Goal: Transaction & Acquisition: Book appointment/travel/reservation

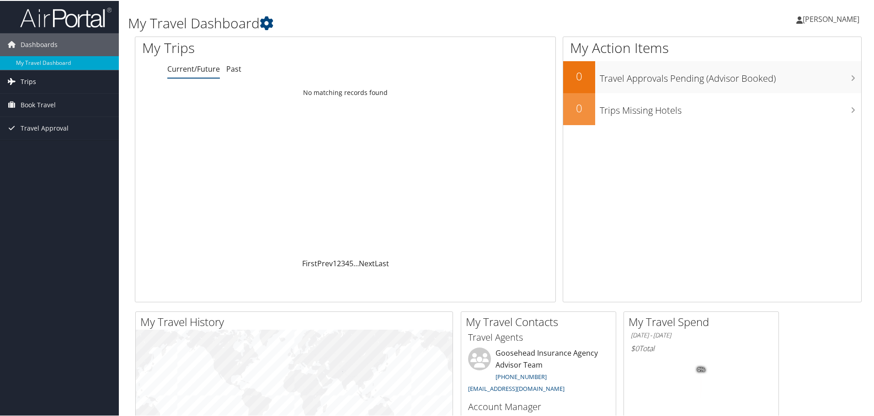
click at [45, 78] on link "Trips" at bounding box center [59, 80] width 119 height 23
click at [44, 98] on link "Current/Future Trips" at bounding box center [59, 99] width 119 height 14
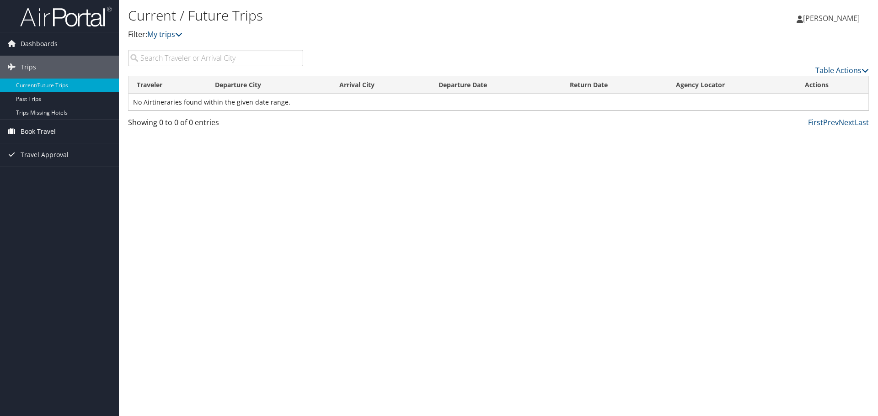
click at [66, 135] on link "Book Travel" at bounding box center [59, 131] width 119 height 23
click at [54, 149] on link "Agent Booking Request" at bounding box center [59, 150] width 119 height 14
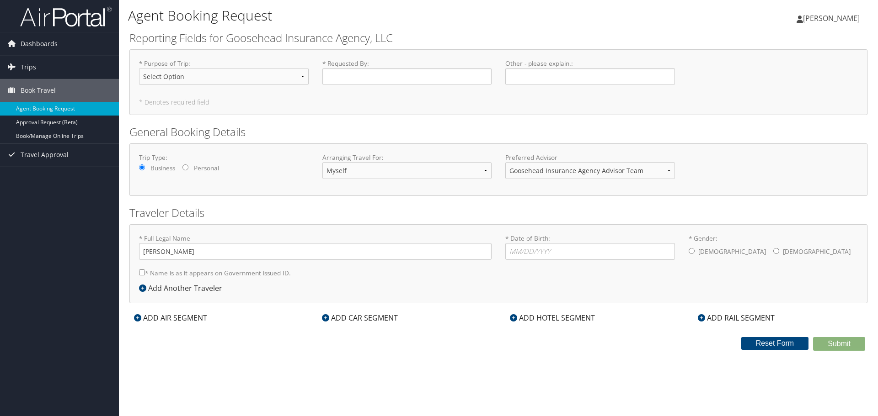
type input "Cameron Sieber"
click at [205, 79] on select "Select Option Agency Site Visit - Support Campus Recruiting Visit Carrier Partn…" at bounding box center [224, 76] width 170 height 17
select select "Training - Development"
click at [139, 68] on select "Select Option Agency Site Visit - Support Campus Recruiting Visit Carrier Partn…" at bounding box center [224, 76] width 170 height 17
click at [354, 77] on input "* Requested By : Required" at bounding box center [407, 76] width 170 height 17
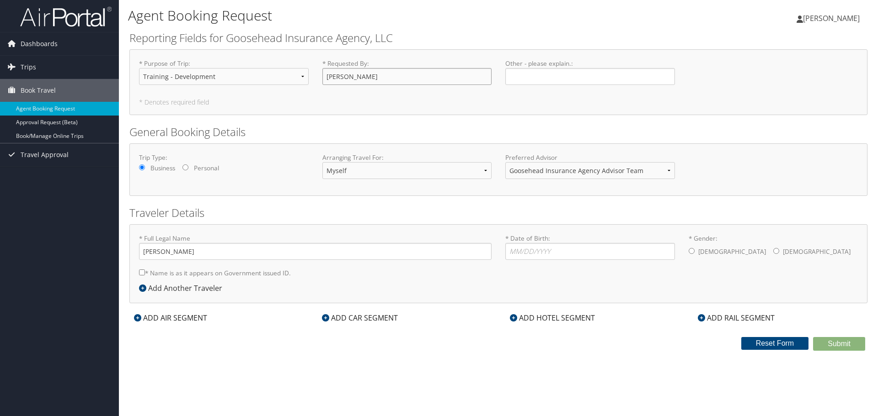
type input "[PERSON_NAME]"
click at [187, 167] on input "Personal" at bounding box center [185, 168] width 6 height 6
radio input "true"
click at [354, 173] on select "Myself Another Traveler Guest Traveler" at bounding box center [407, 170] width 170 height 17
click at [322, 162] on select "Myself Another Traveler Guest Traveler" at bounding box center [407, 170] width 170 height 17
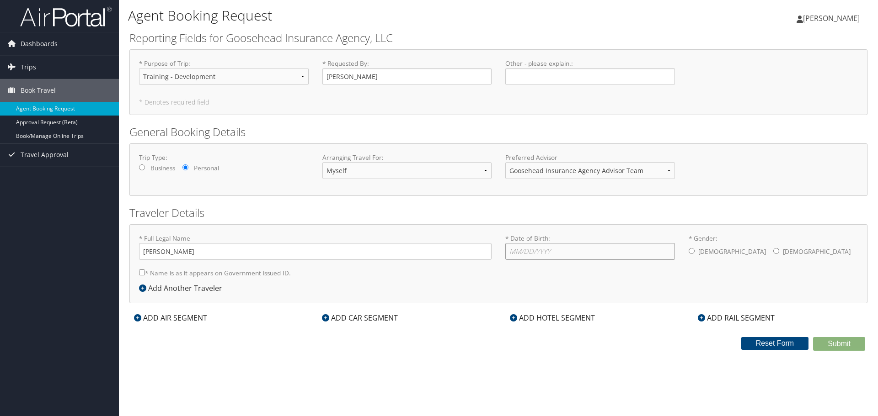
click at [516, 253] on input "* Date of Birth: Invalid Date" at bounding box center [590, 251] width 170 height 17
type input "07/14/2000"
click at [692, 254] on input "* Gender: Male Female" at bounding box center [691, 251] width 6 height 6
radio input "true"
click at [199, 318] on div "ADD AIR SEGMENT" at bounding box center [170, 318] width 82 height 11
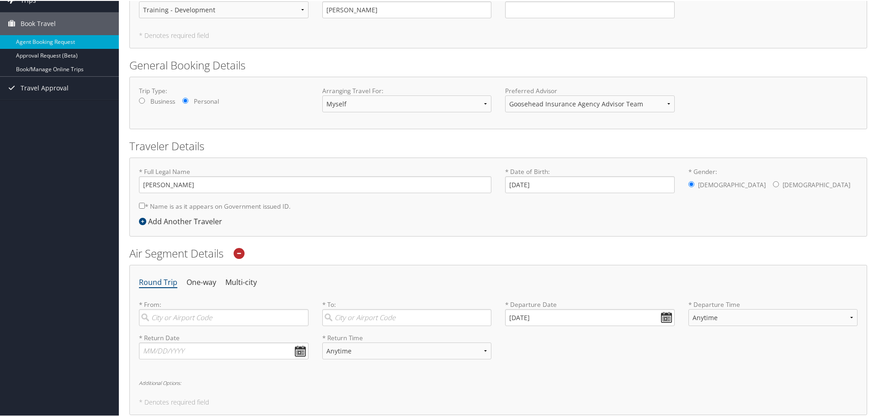
scroll to position [137, 0]
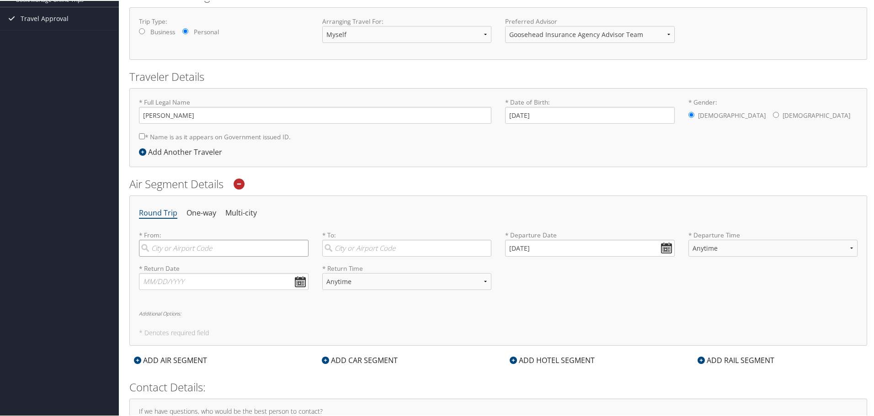
click at [200, 251] on input "search" at bounding box center [224, 247] width 170 height 17
click at [218, 291] on div "Chicago (ORD IL)" at bounding box center [224, 290] width 157 height 12
click at [218, 256] on input "ord" at bounding box center [224, 247] width 170 height 17
type input "Chicago (ORD IL)"
click at [360, 247] on input "search" at bounding box center [407, 247] width 170 height 17
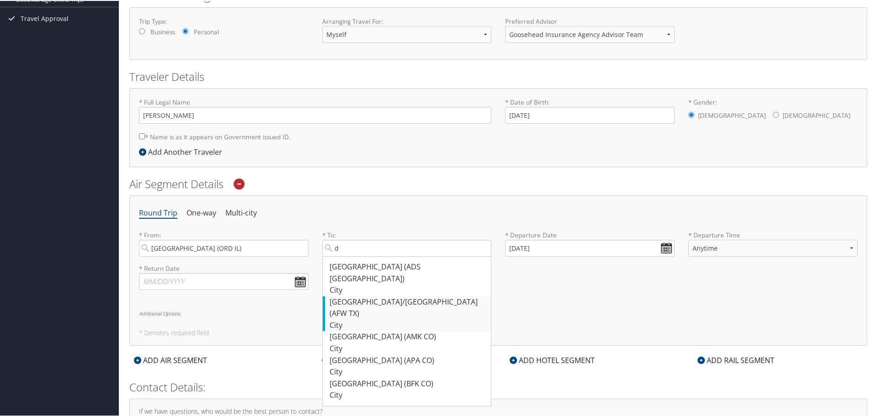
click at [397, 296] on div "Dallas/Fort Worth (AFW TX)" at bounding box center [408, 307] width 157 height 23
click at [397, 256] on input "d" at bounding box center [407, 247] width 170 height 17
type input "Dallas/Fort Worth (AFW TX)"
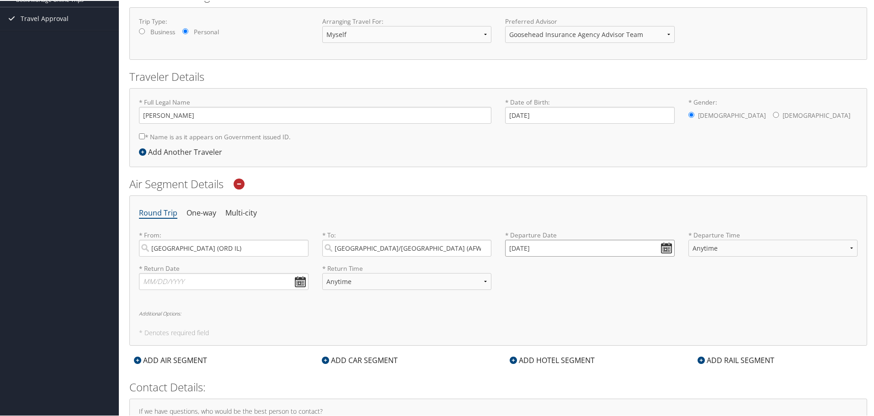
click at [662, 244] on input "10/13/2025" at bounding box center [590, 247] width 170 height 17
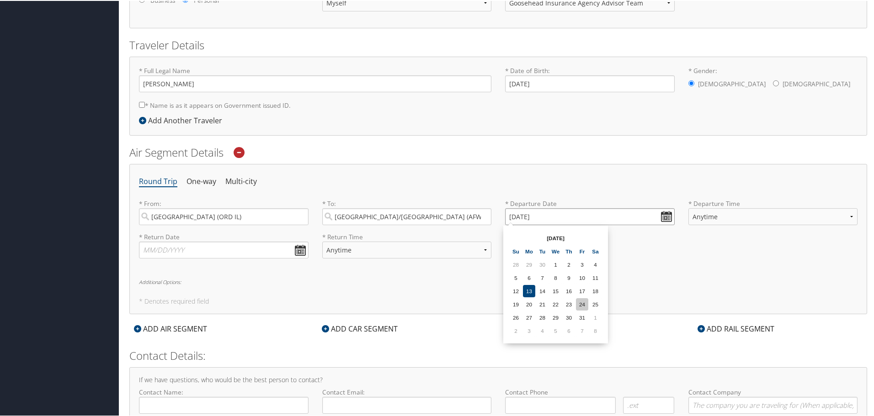
scroll to position [183, 0]
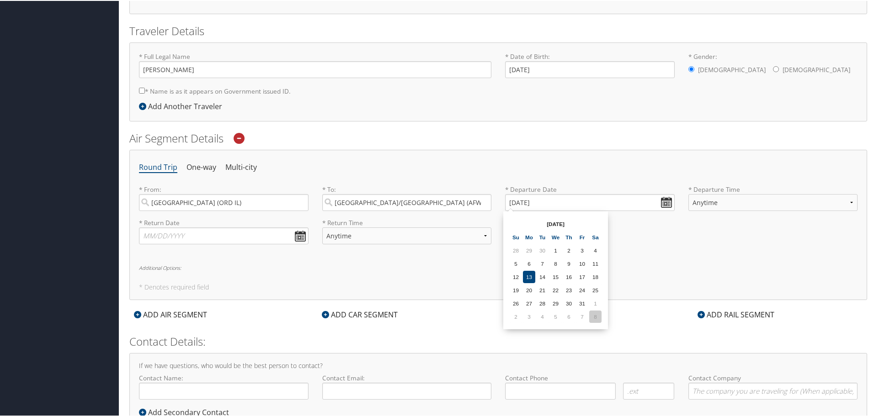
click at [596, 321] on td "8" at bounding box center [595, 316] width 12 height 12
click at [668, 197] on input "11/08/2025" at bounding box center [590, 201] width 170 height 17
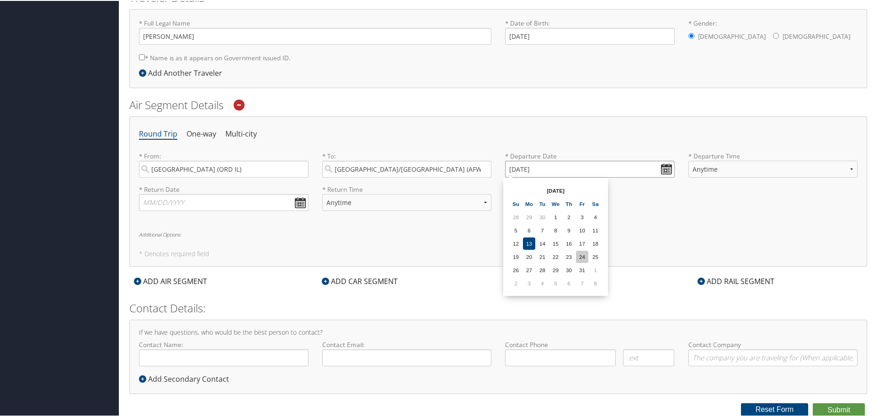
scroll to position [170, 0]
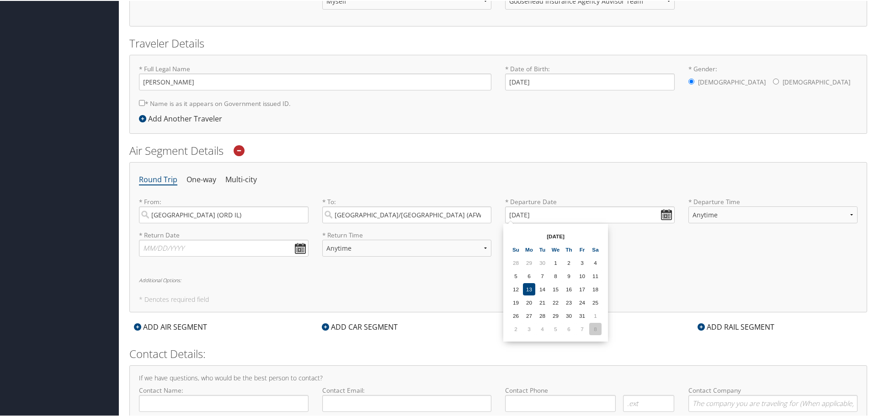
click at [590, 325] on td "8" at bounding box center [595, 328] width 12 height 12
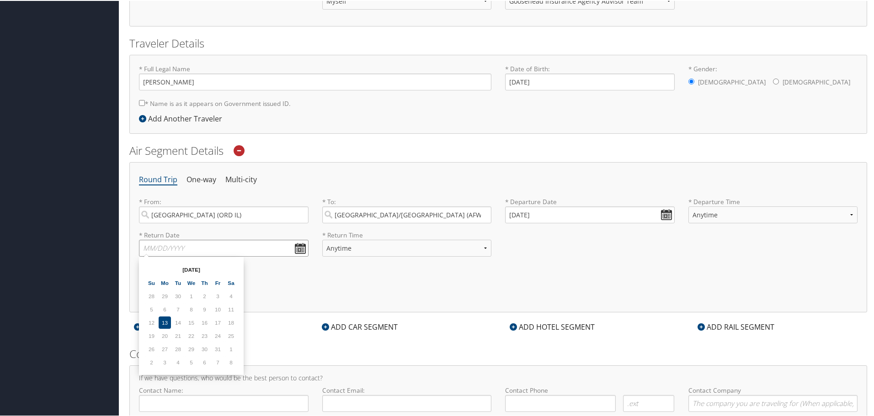
click at [299, 248] on input "text" at bounding box center [224, 247] width 170 height 17
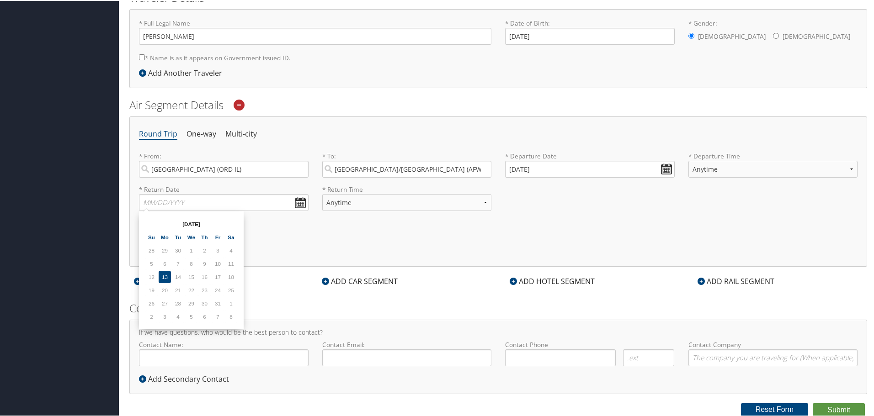
click at [310, 248] on div "Round Trip One-way Multi-city * From: Chicago (ORD IL) Required * To: Dallas/Fo…" at bounding box center [498, 191] width 738 height 150
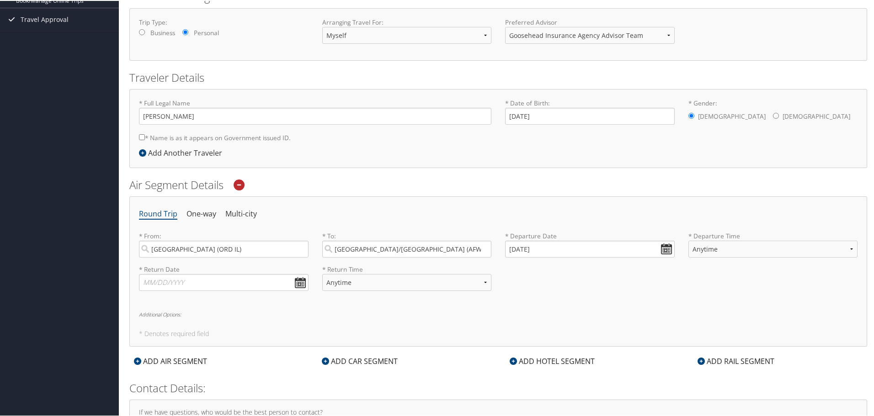
scroll to position [137, 0]
click at [297, 278] on input "text" at bounding box center [224, 280] width 170 height 17
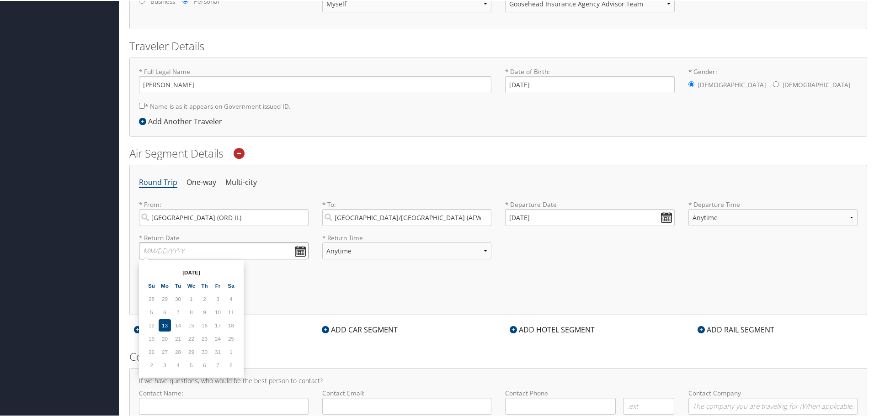
scroll to position [183, 0]
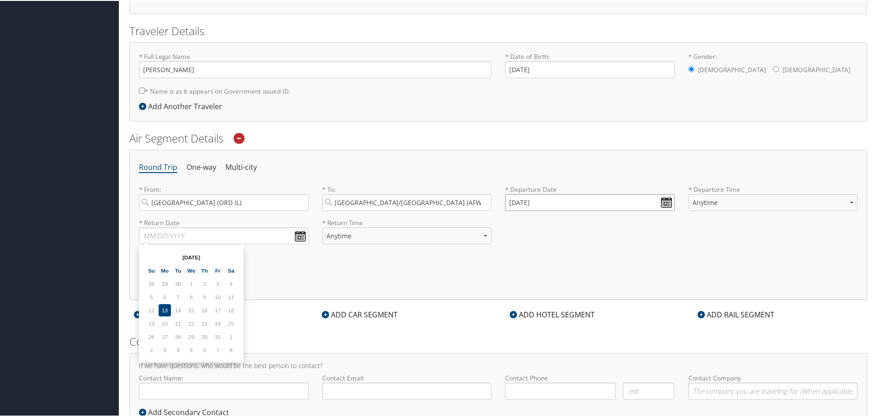
click at [527, 201] on input "11/08/2025" at bounding box center [590, 201] width 170 height 17
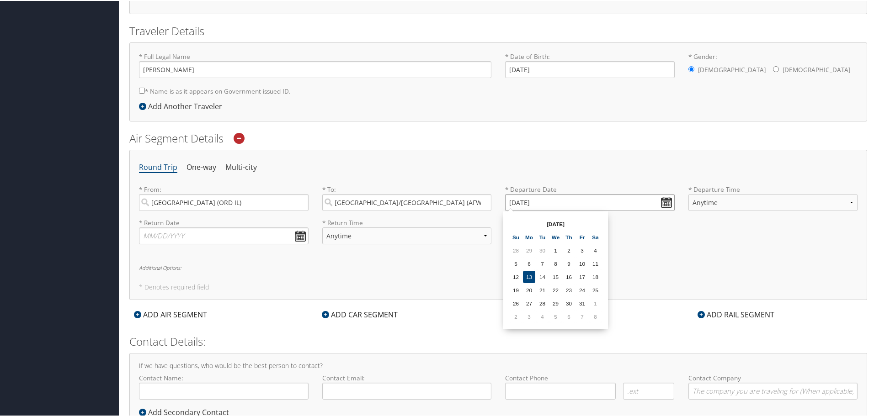
click at [522, 201] on input "11/08/2025" at bounding box center [590, 201] width 170 height 17
click at [665, 195] on input "Invalid date" at bounding box center [590, 201] width 170 height 17
click at [595, 315] on td "8" at bounding box center [595, 316] width 12 height 12
click at [525, 200] on input "11/08/2025" at bounding box center [590, 201] width 170 height 17
click at [517, 203] on input "11/08/2025" at bounding box center [590, 201] width 170 height 17
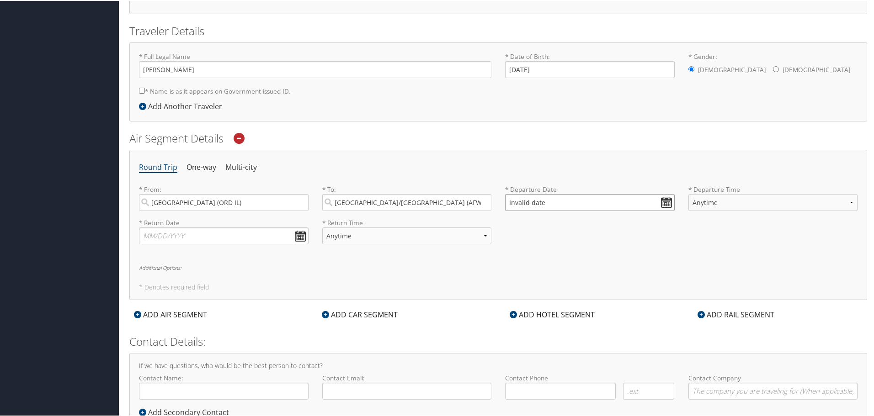
click at [667, 200] on input "Invalid date" at bounding box center [590, 201] width 170 height 17
click at [596, 316] on td "8" at bounding box center [595, 316] width 12 height 12
click at [520, 202] on input "11/08/2025" at bounding box center [590, 201] width 170 height 17
click at [522, 202] on input "11/18/2025" at bounding box center [590, 201] width 170 height 17
type input "Invalid date"
